Goal: Task Accomplishment & Management: Manage account settings

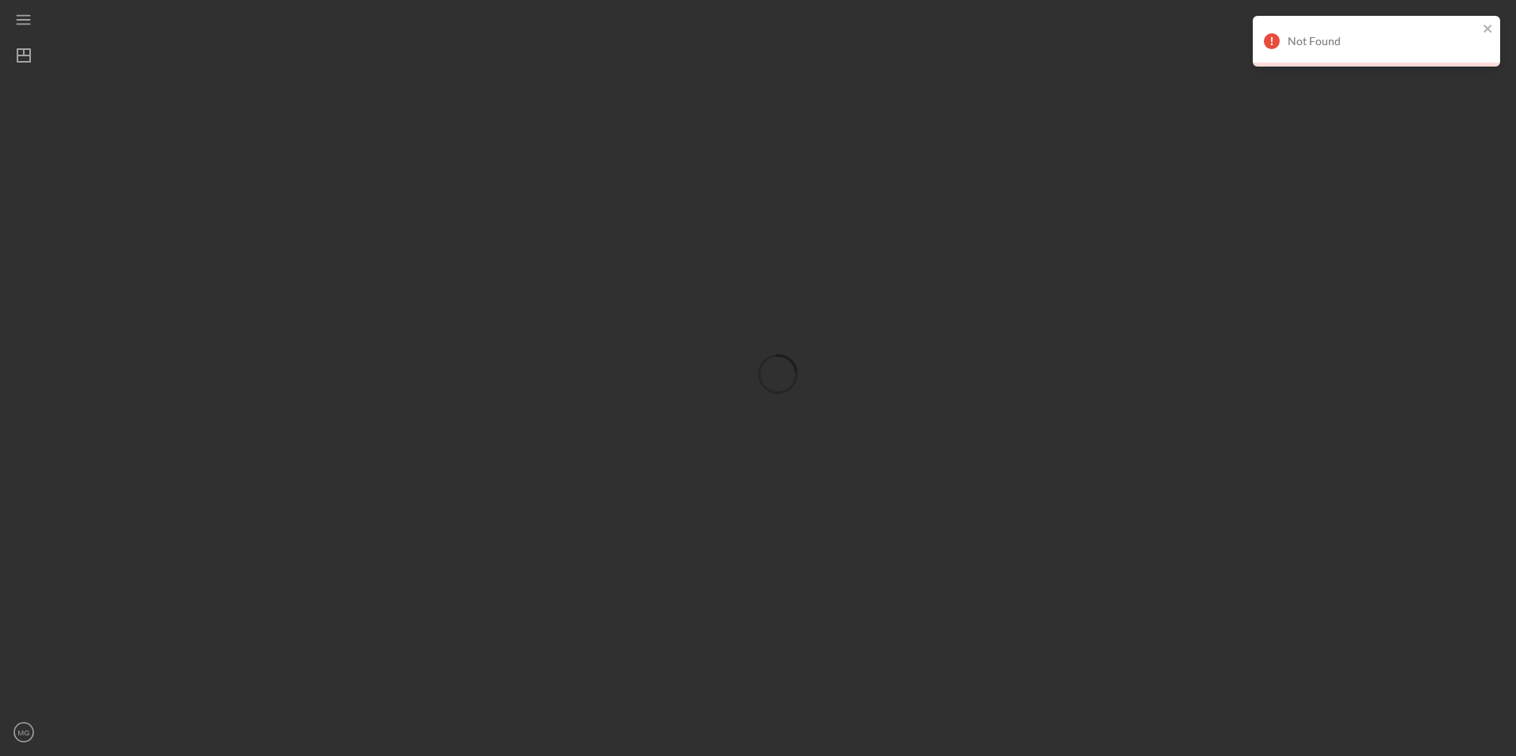
click at [1495, 33] on div "Not Found" at bounding box center [1375, 41] width 247 height 51
click at [24, 24] on line "button" at bounding box center [23, 24] width 13 height 0
click at [40, 53] on icon "Icon/Dashboard" at bounding box center [28, 56] width 40 height 40
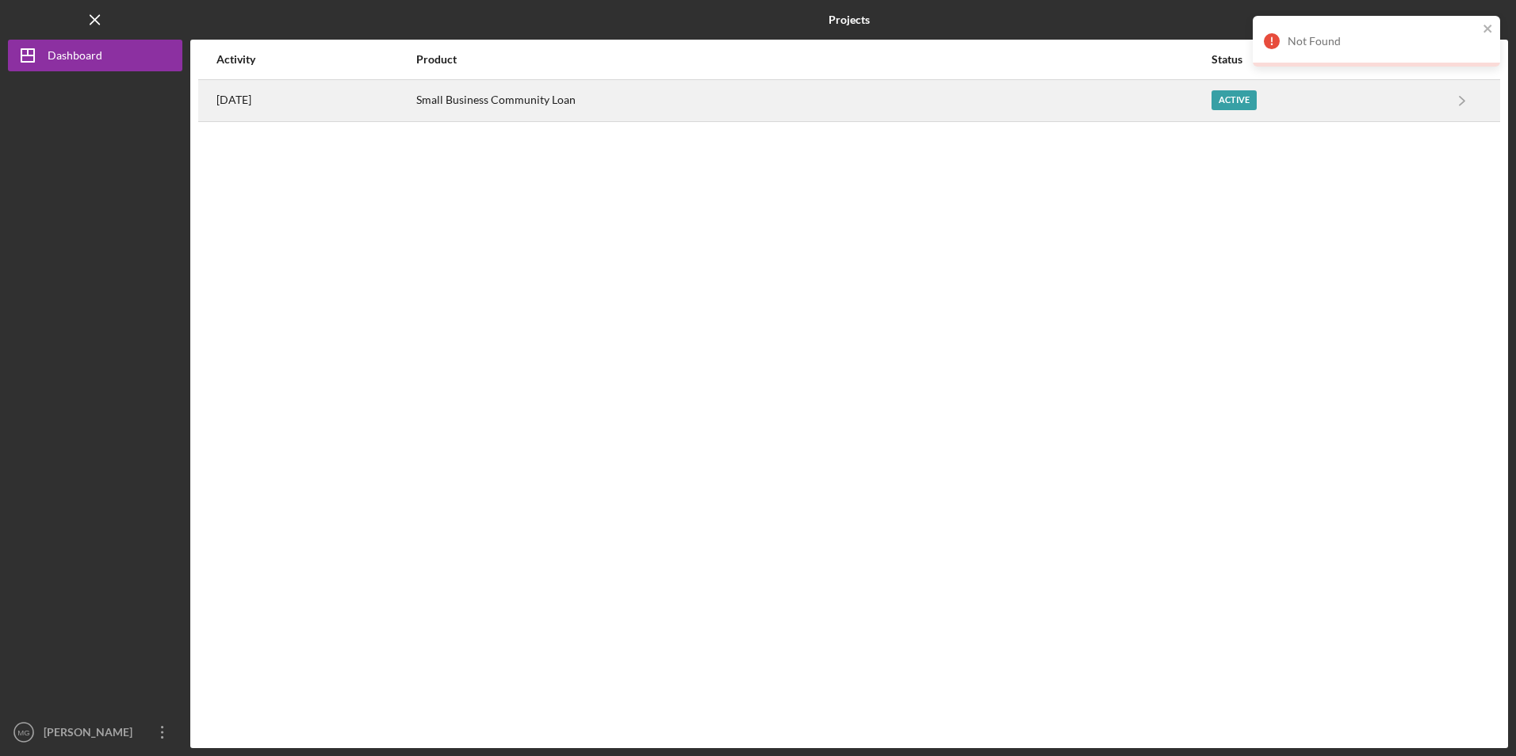
click at [392, 113] on div "2 weeks ago" at bounding box center [315, 101] width 198 height 40
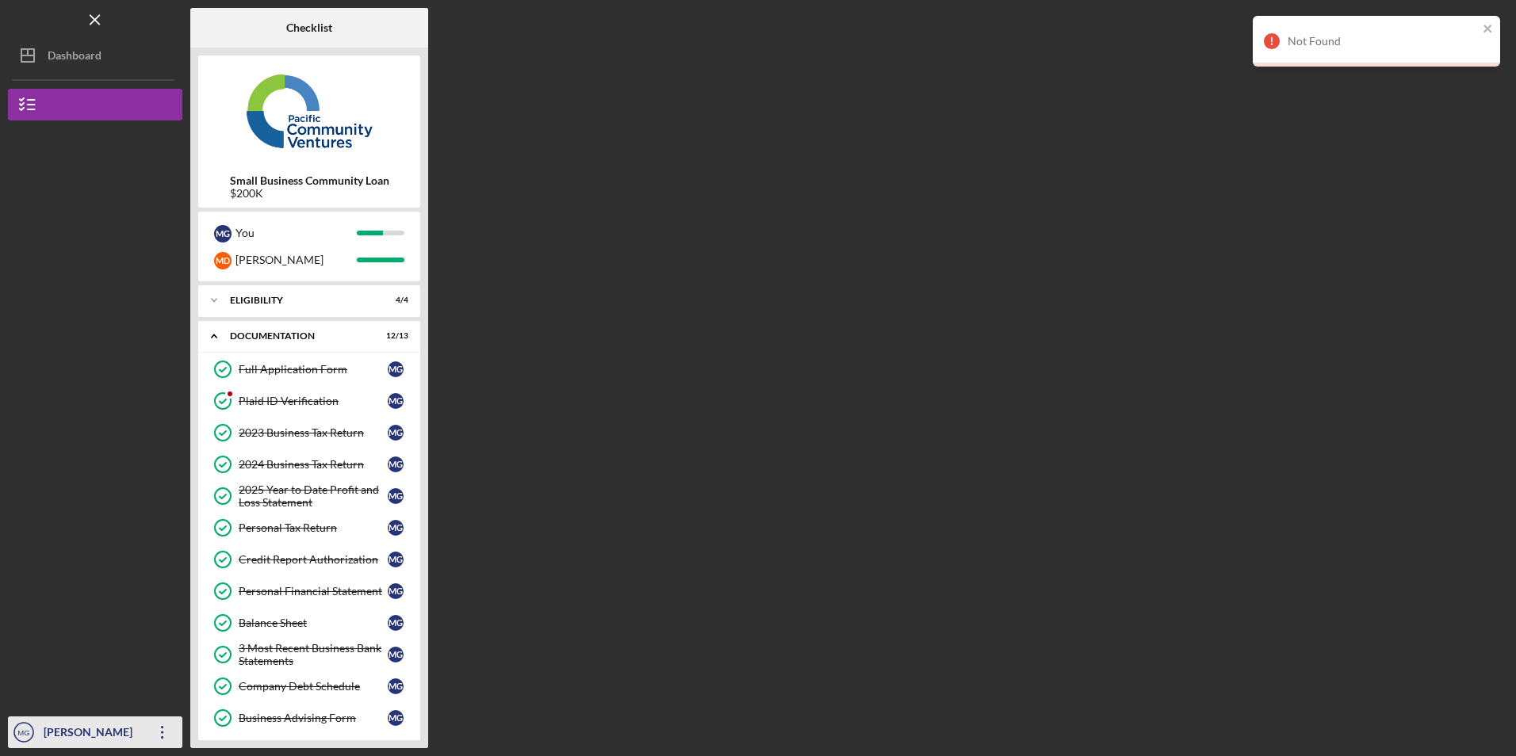
click at [151, 738] on icon "Icon/Overflow" at bounding box center [163, 733] width 40 height 40
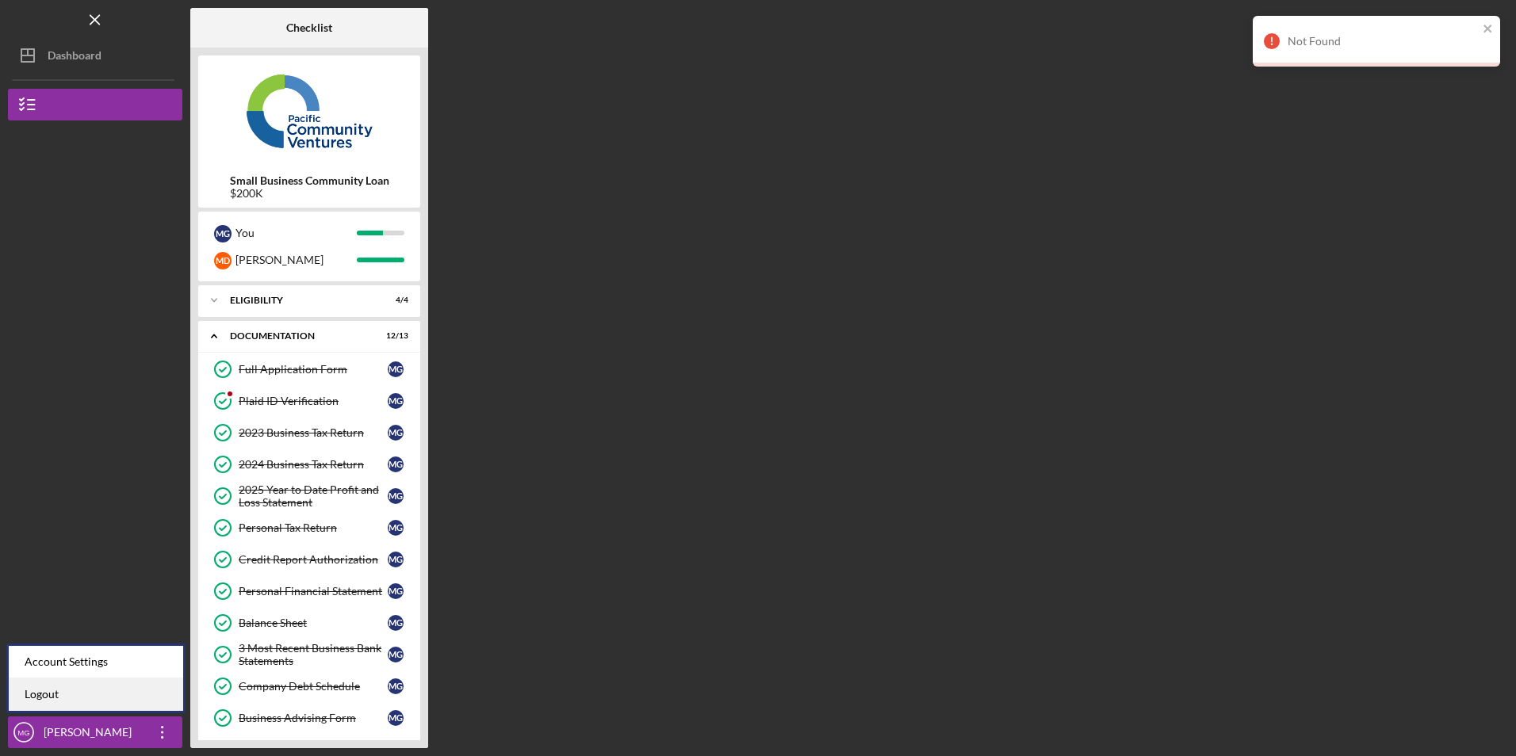
click at [133, 706] on link "Logout" at bounding box center [96, 695] width 174 height 33
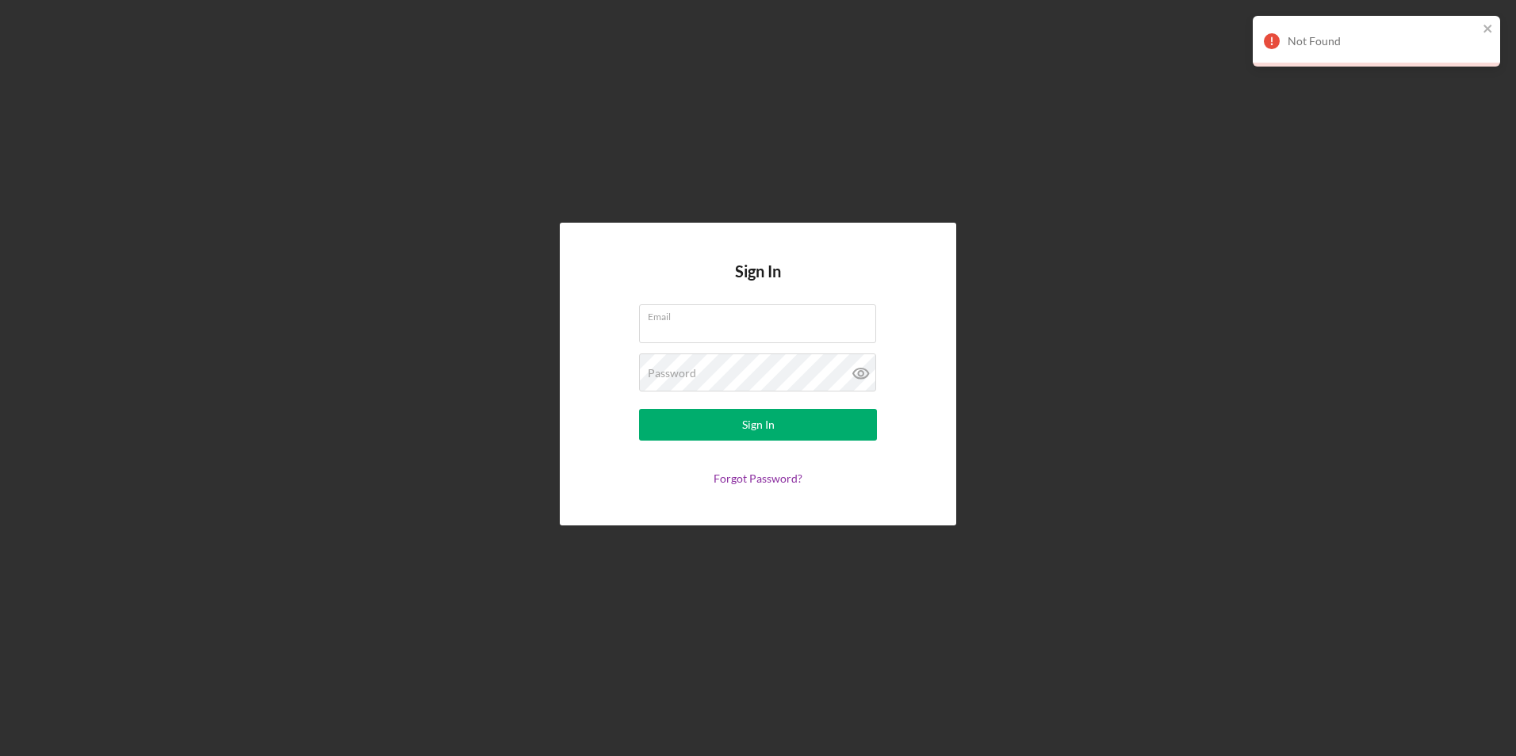
type input "juanashhc@ymail.com"
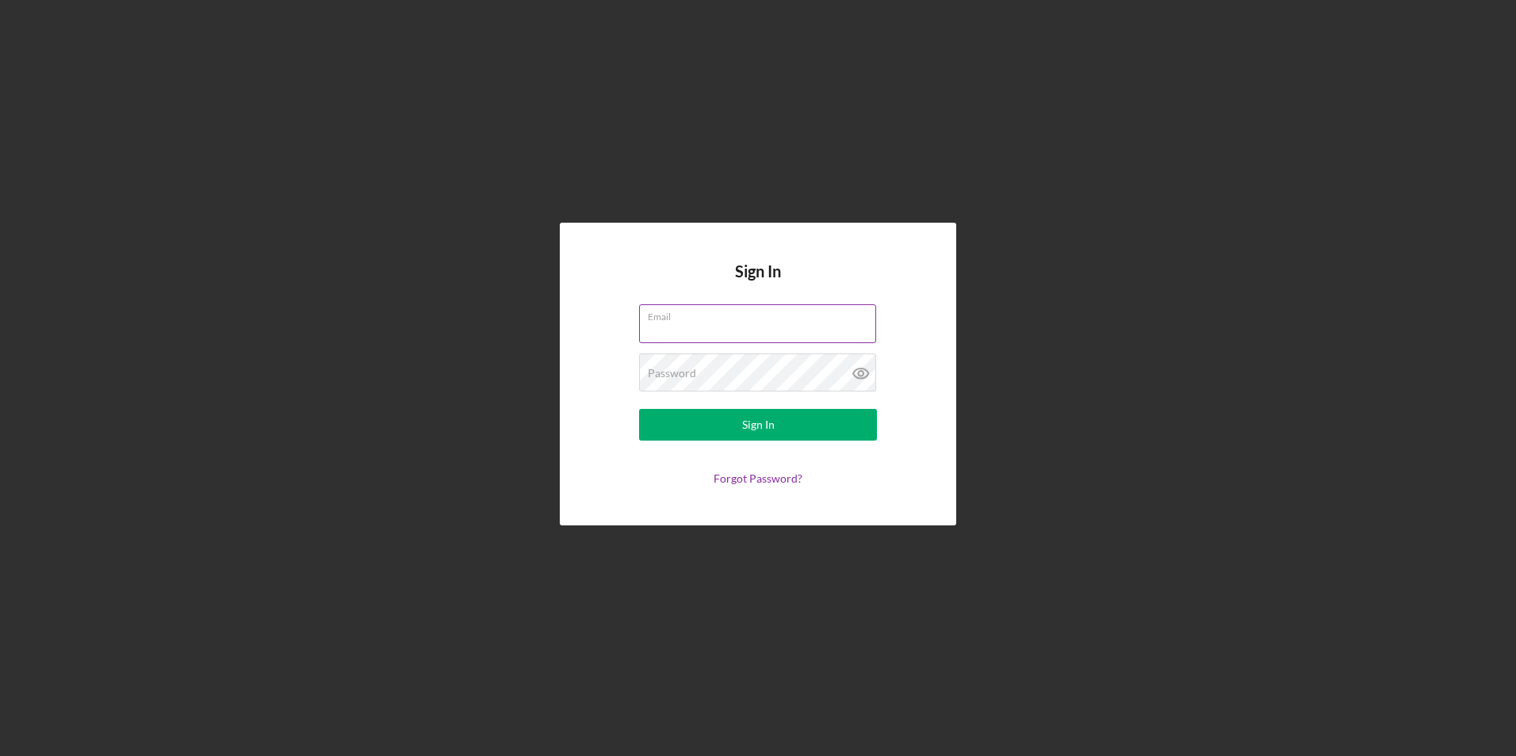
type input "[EMAIL_ADDRESS][DOMAIN_NAME]"
click at [780, 335] on input "[EMAIL_ADDRESS][DOMAIN_NAME]" at bounding box center [757, 323] width 237 height 38
